Goal: Task Accomplishment & Management: Manage account settings

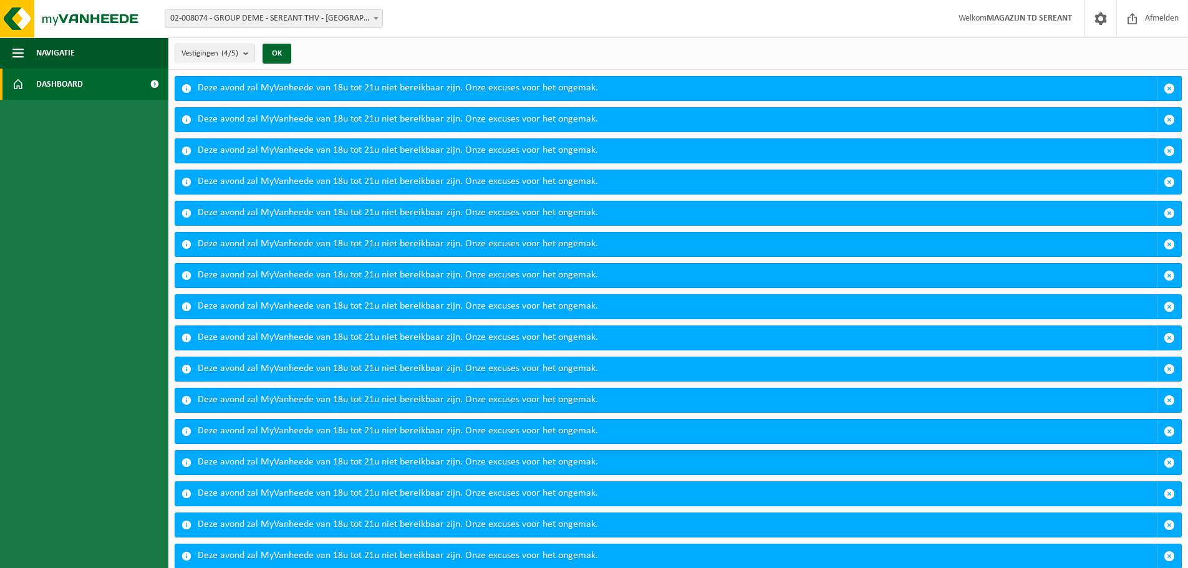
click at [49, 83] on span "Dashboard" at bounding box center [59, 84] width 47 height 31
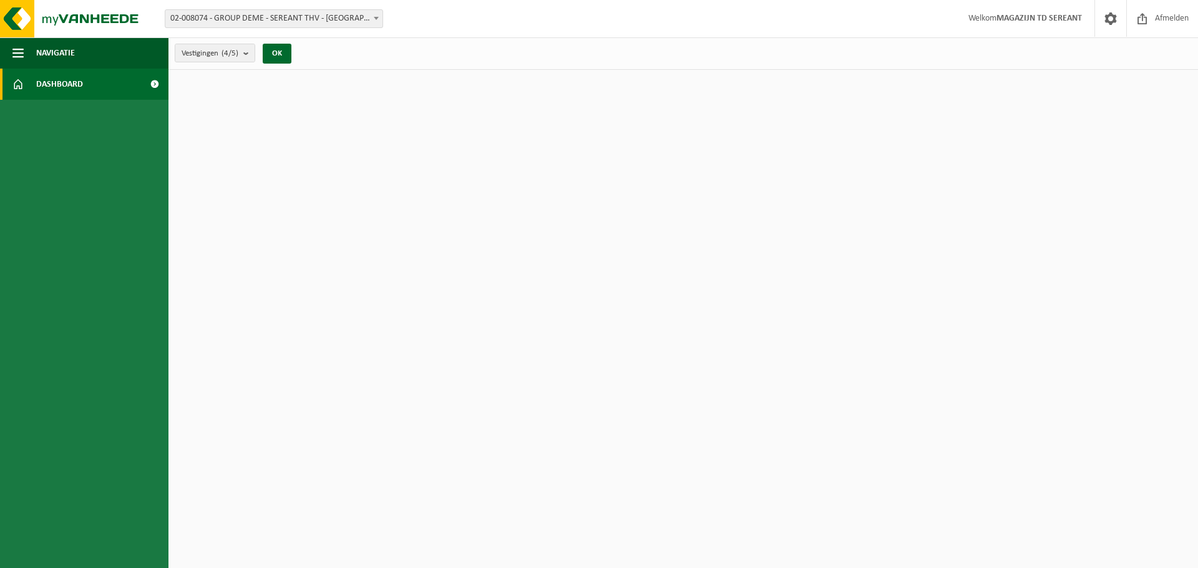
click at [49, 83] on span "Dashboard" at bounding box center [59, 84] width 47 height 31
click at [375, 21] on span at bounding box center [376, 18] width 12 height 16
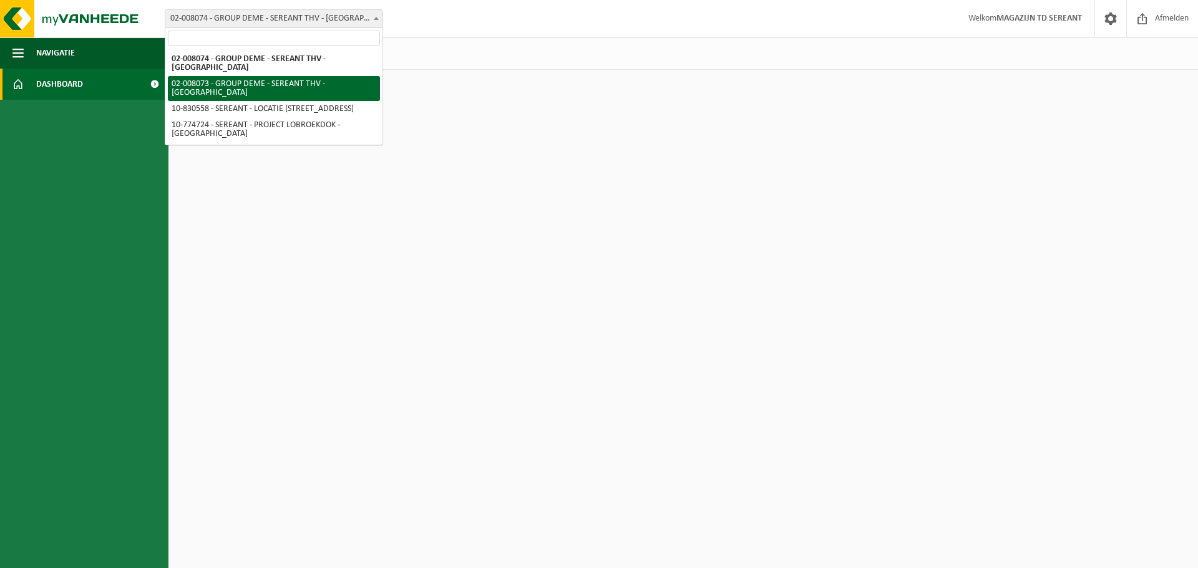
select select "1081"
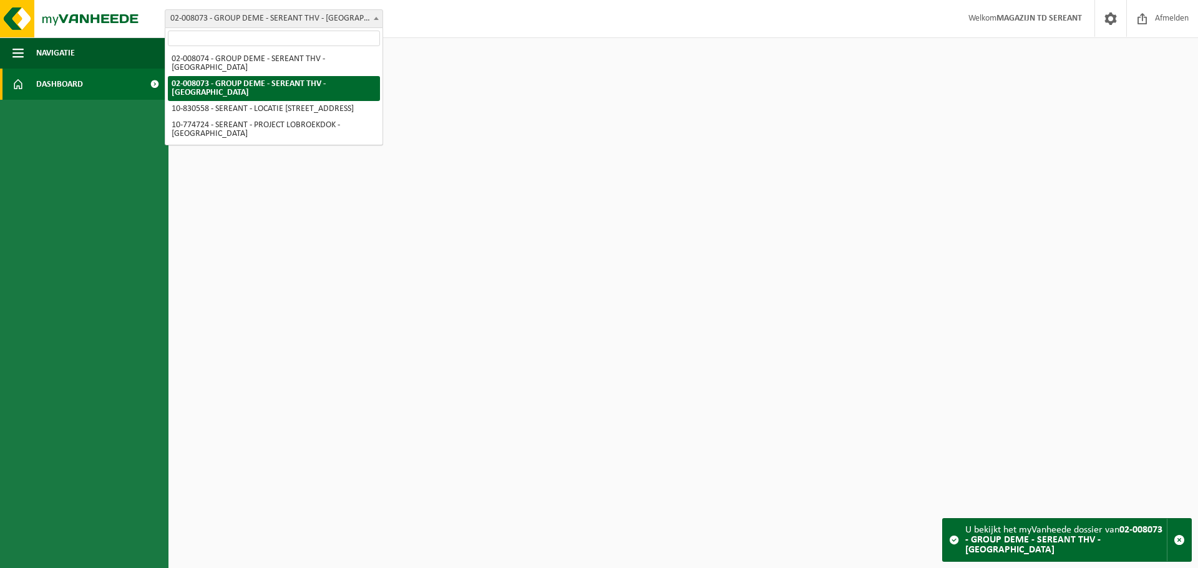
click at [376, 21] on span at bounding box center [376, 18] width 12 height 16
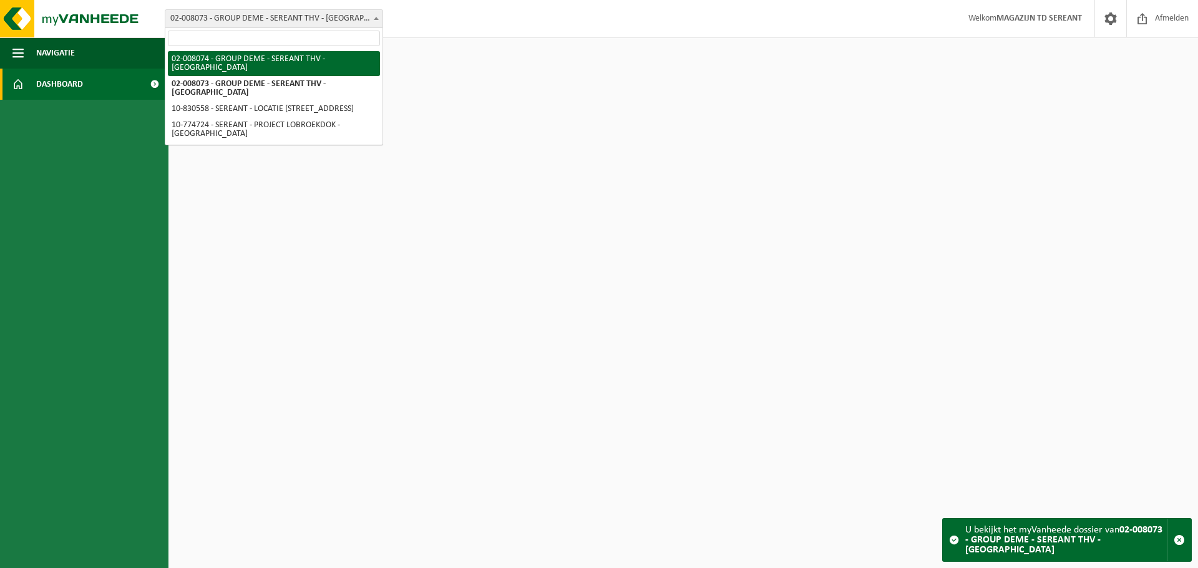
select select "1082"
